Goal: Task Accomplishment & Management: Manage account settings

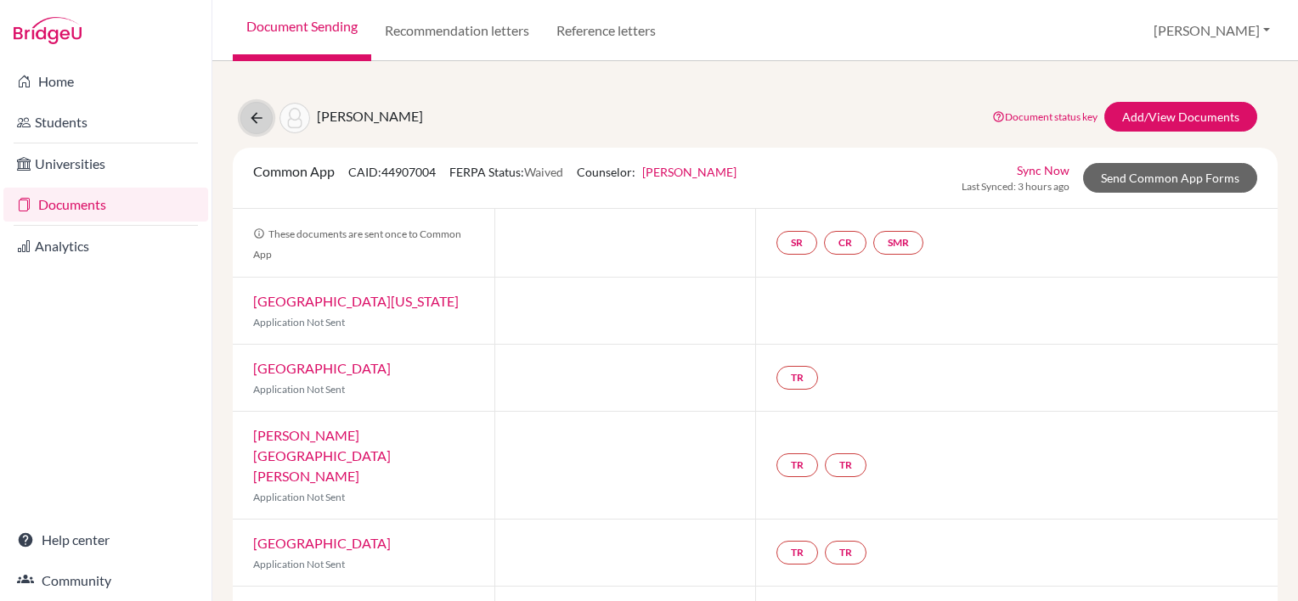
click at [255, 122] on icon at bounding box center [256, 118] width 17 height 17
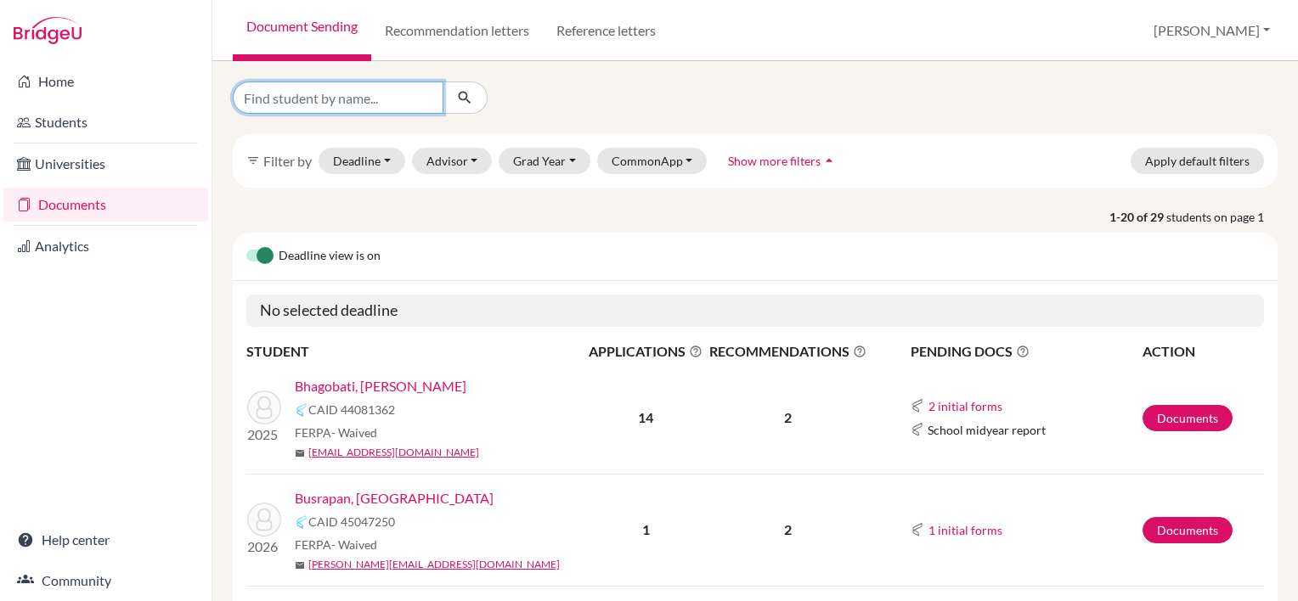
click at [352, 109] on input "Find student by name..." at bounding box center [338, 98] width 211 height 32
type input "wong"
click button "submit" at bounding box center [465, 98] width 45 height 32
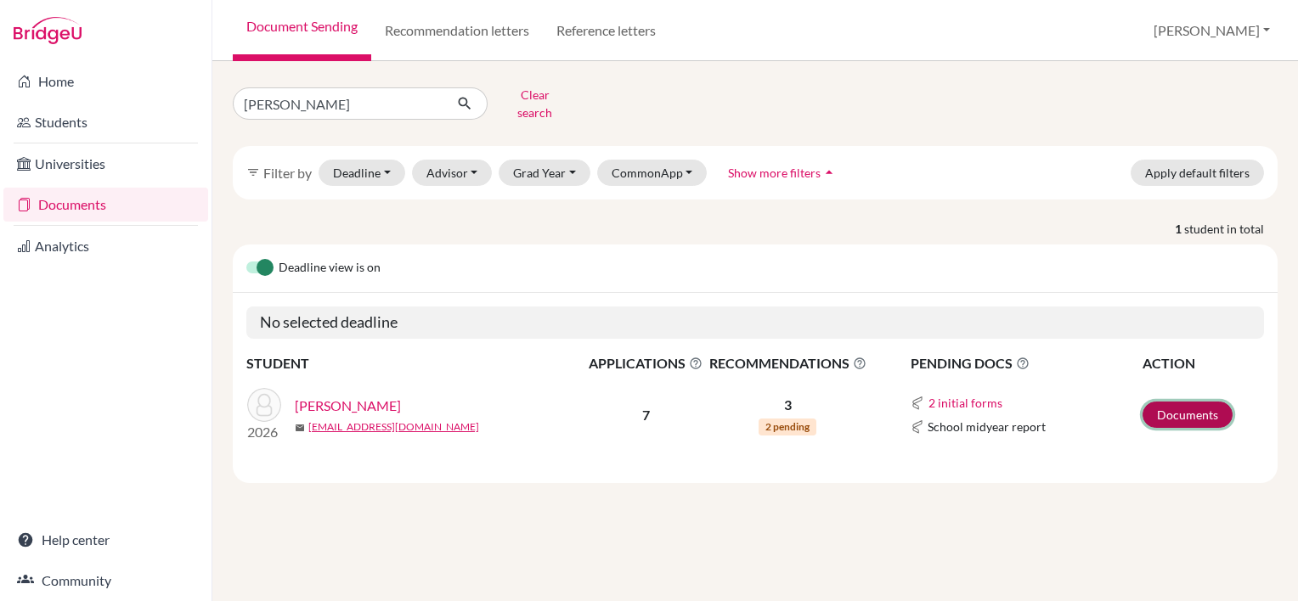
click at [1177, 402] on link "Documents" at bounding box center [1187, 415] width 90 height 26
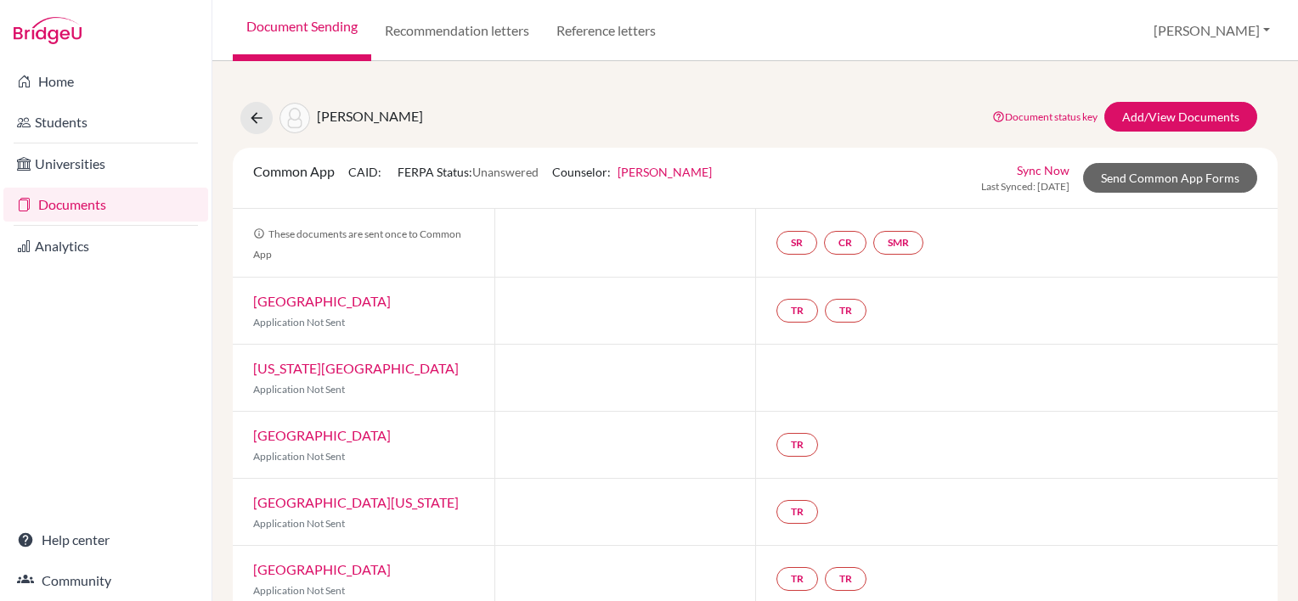
drag, startPoint x: 932, startPoint y: 387, endPoint x: 887, endPoint y: 91, distance: 299.8
click at [887, 91] on div "[PERSON_NAME] Document status key TR Requirement. Document not uploaded yet. TR…" at bounding box center [755, 414] width 1045 height 665
click at [1193, 109] on link "Add/View Documents" at bounding box center [1180, 117] width 153 height 30
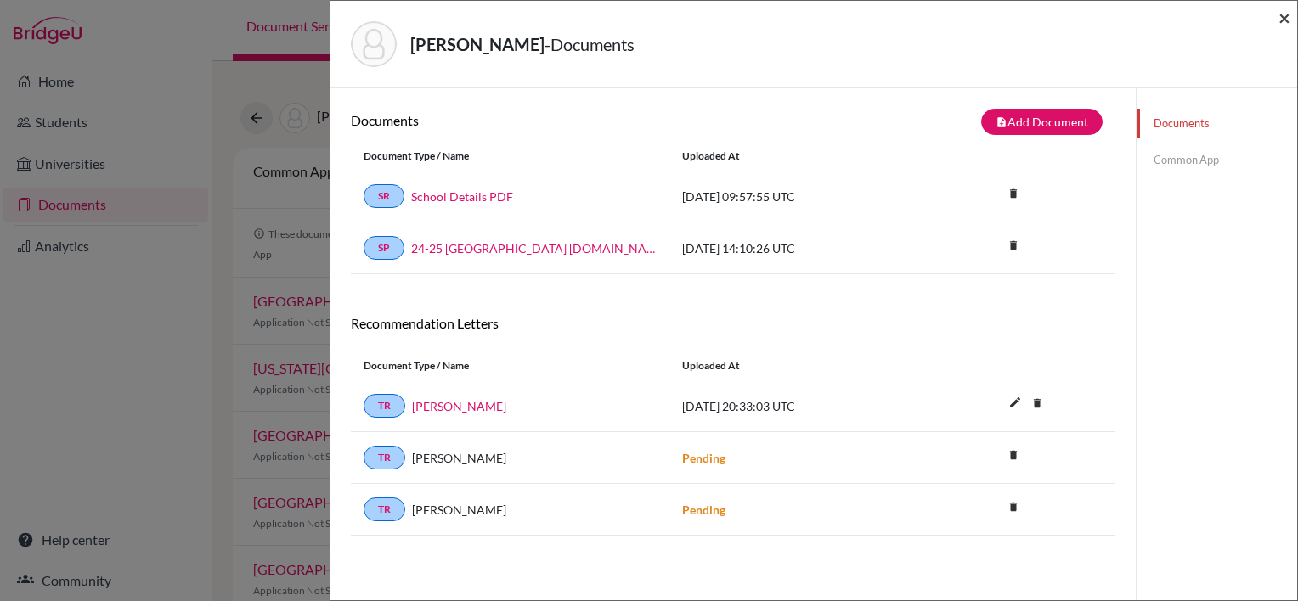
click at [1282, 21] on span "×" at bounding box center [1284, 17] width 12 height 25
